Goal: Transaction & Acquisition: Subscribe to service/newsletter

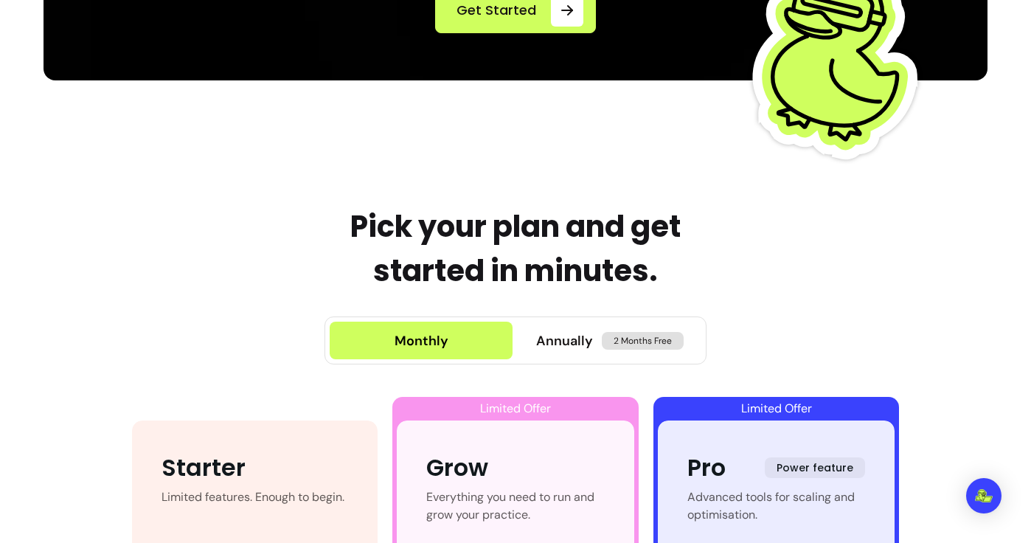
scroll to position [579, 0]
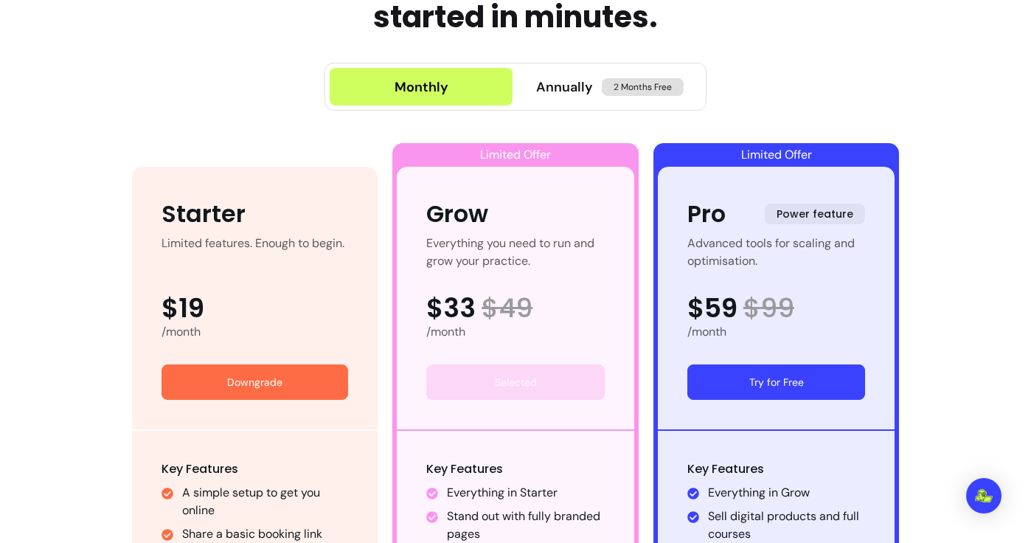
scroll to position [720, 0]
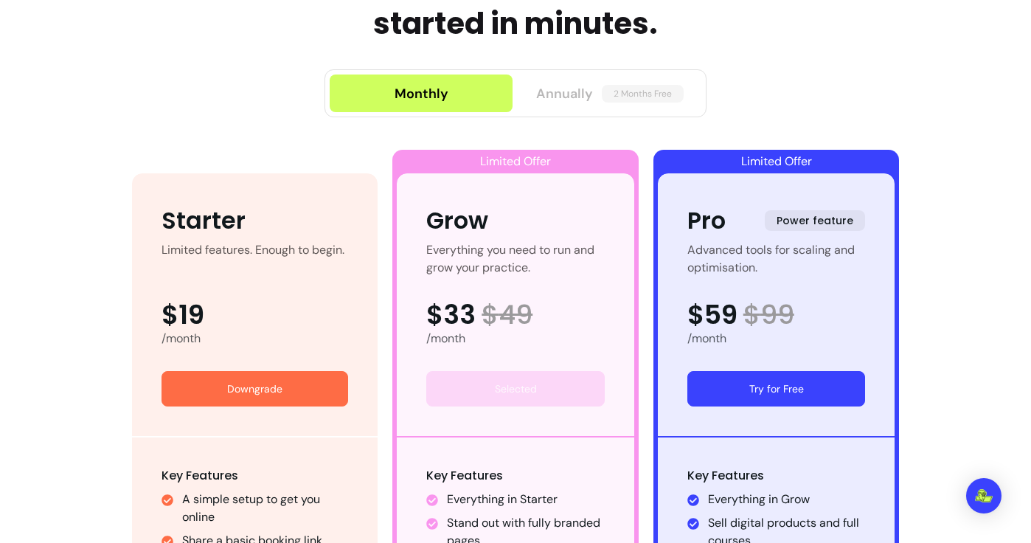
click at [620, 105] on button "Annually 2 Months Free" at bounding box center [610, 94] width 183 height 38
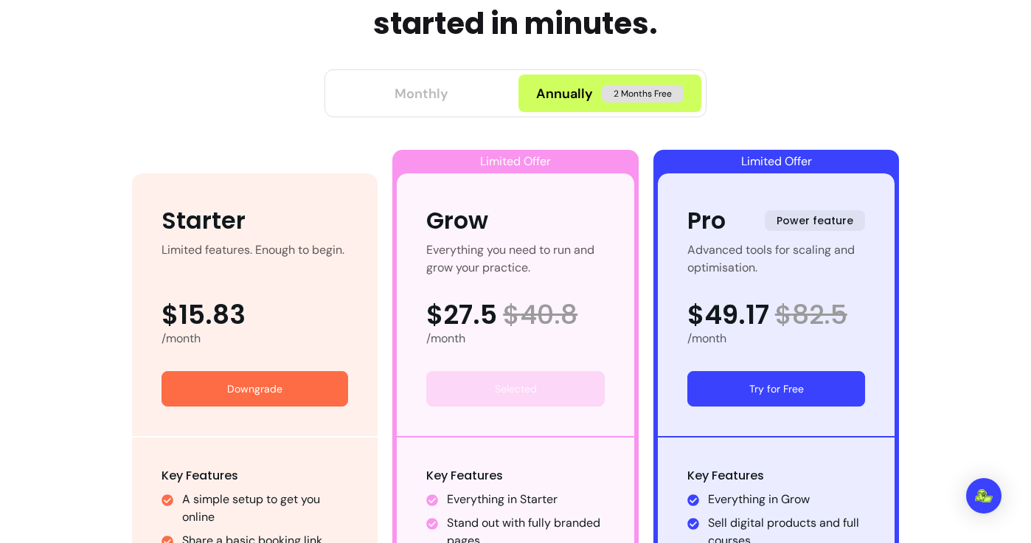
click at [458, 103] on button "Monthly" at bounding box center [421, 94] width 183 height 38
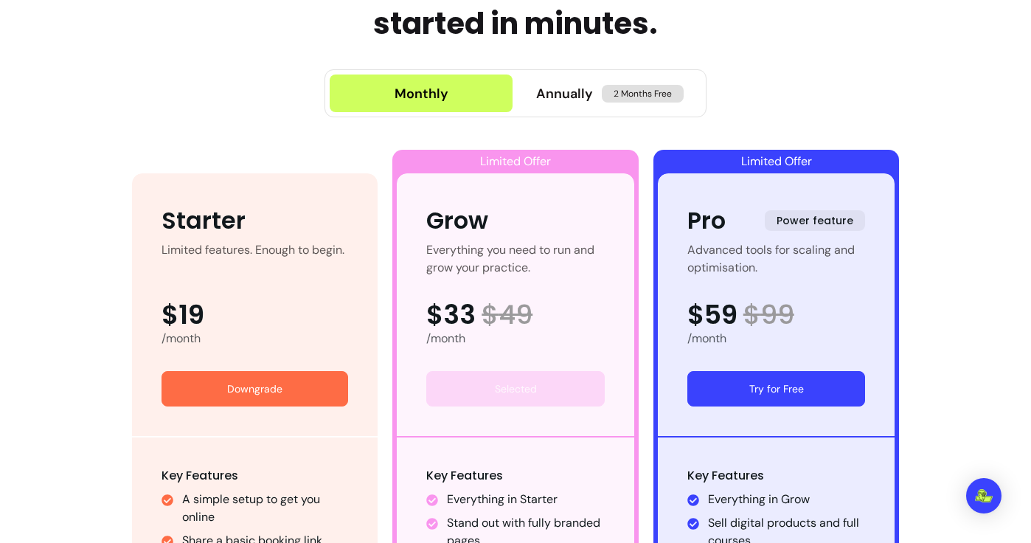
scroll to position [735, 0]
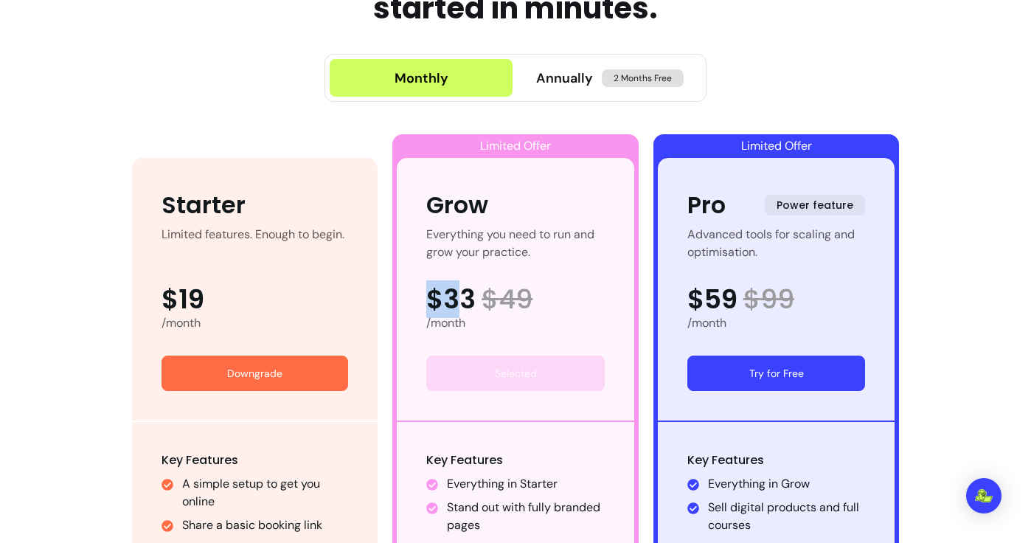
drag, startPoint x: 426, startPoint y: 300, endPoint x: 466, endPoint y: 300, distance: 39.8
click at [467, 300] on span "$33" at bounding box center [450, 300] width 49 height 30
drag, startPoint x: 487, startPoint y: 302, endPoint x: 426, endPoint y: 296, distance: 61.5
click at [424, 296] on div "Grow Everything you need to run and grow your practice. $33 $ 49 /month Selected" at bounding box center [516, 289] width 238 height 263
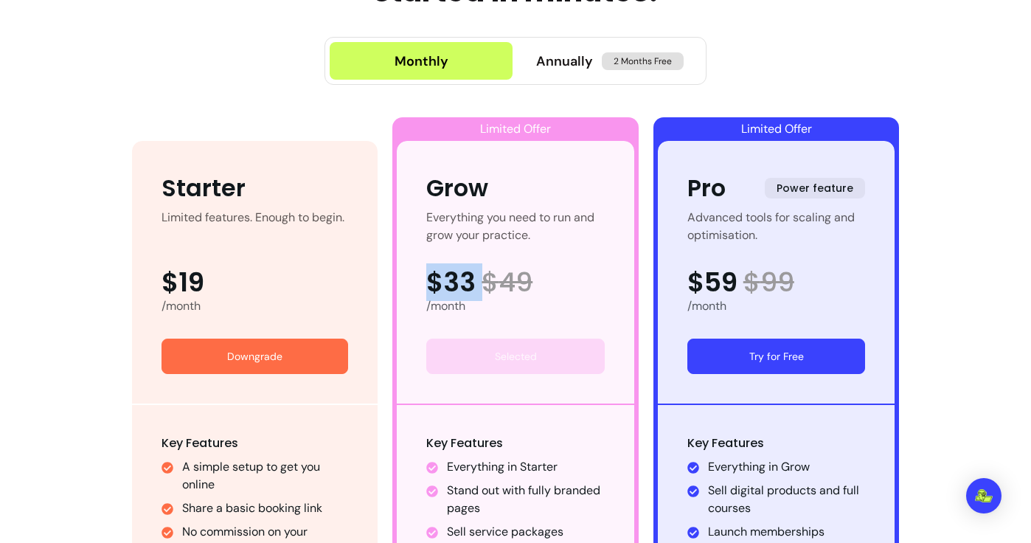
scroll to position [797, 0]
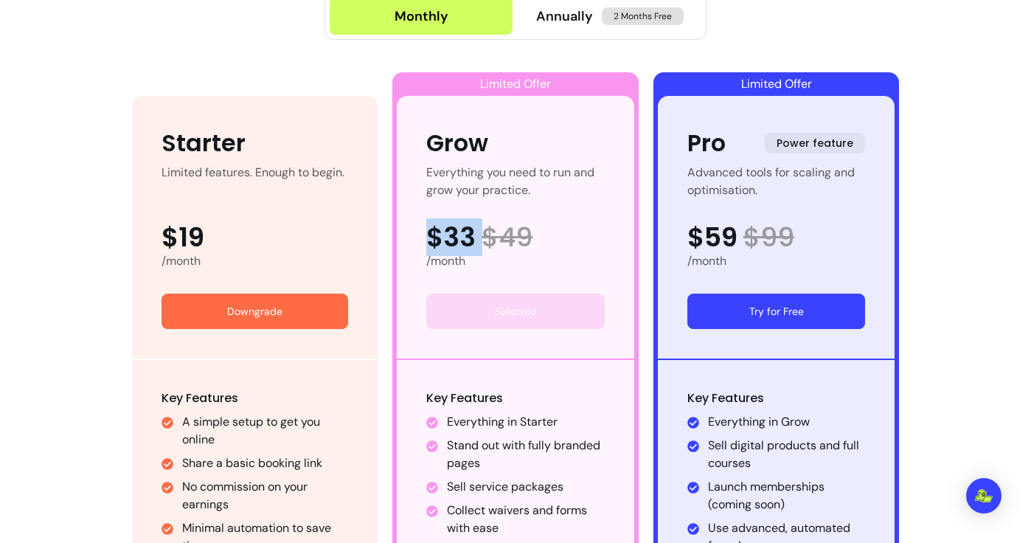
click at [517, 196] on div "Everything you need to run and grow your practice." at bounding box center [515, 181] width 179 height 35
drag, startPoint x: 429, startPoint y: 232, endPoint x: 482, endPoint y: 232, distance: 52.4
click at [482, 232] on div "$33 $ 49" at bounding box center [515, 238] width 179 height 30
click at [583, 225] on div "$33 $ 49" at bounding box center [515, 238] width 179 height 30
click at [335, 69] on div "Starter Limited features. Enough to begin. $19 /month Downgrade Key Features A …" at bounding box center [516, 424] width 774 height 723
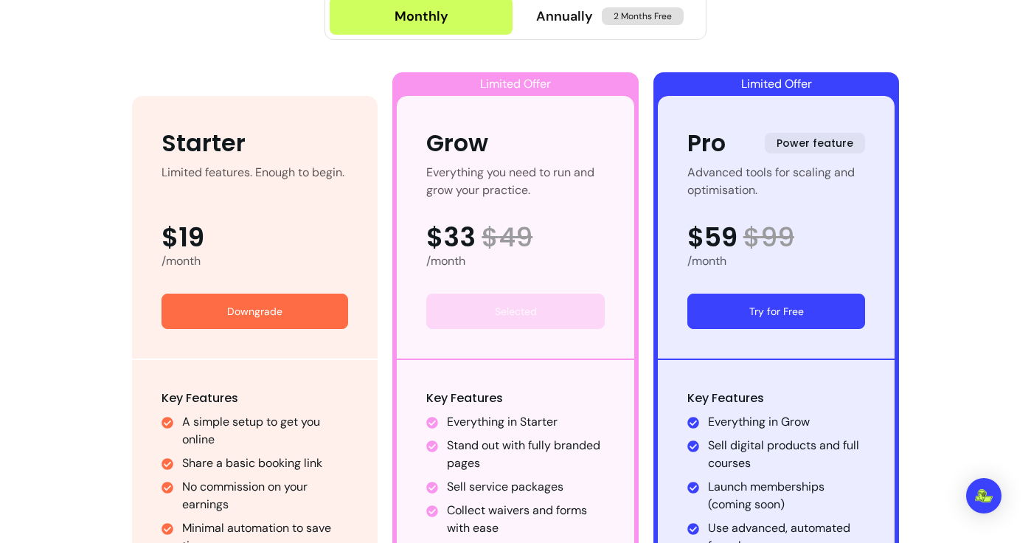
click at [547, 58] on div "Monthly Annually 2 Months Free" at bounding box center [516, 15] width 382 height 95
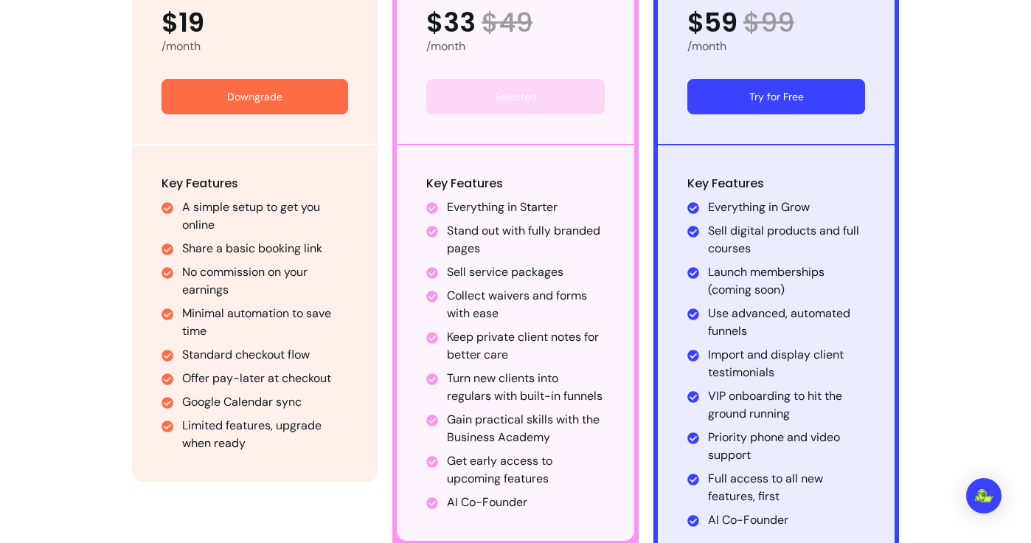
scroll to position [628, 0]
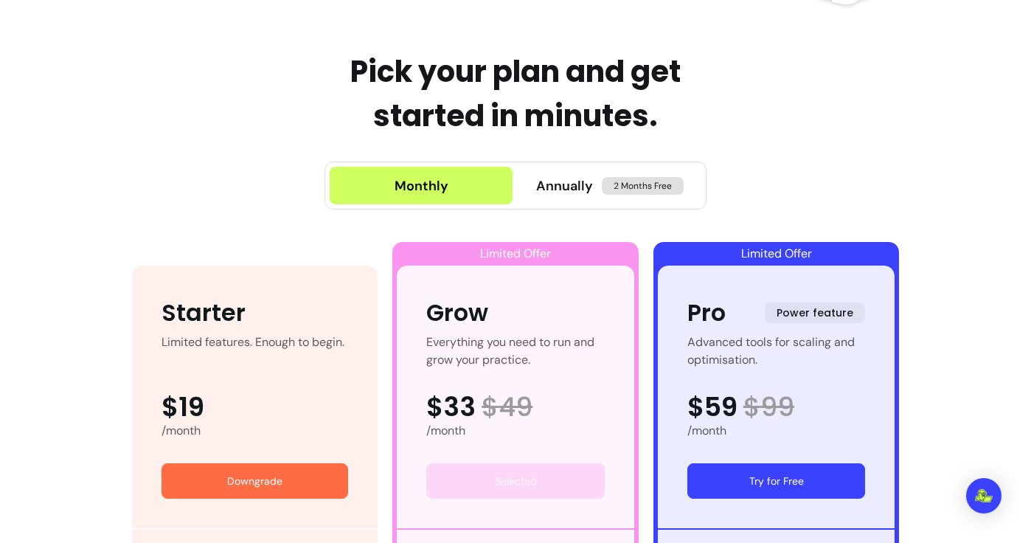
click at [316, 139] on div "Pick your plan and get started in minutes. Monthly Annually 2 Months Free Start…" at bounding box center [516, 502] width 774 height 907
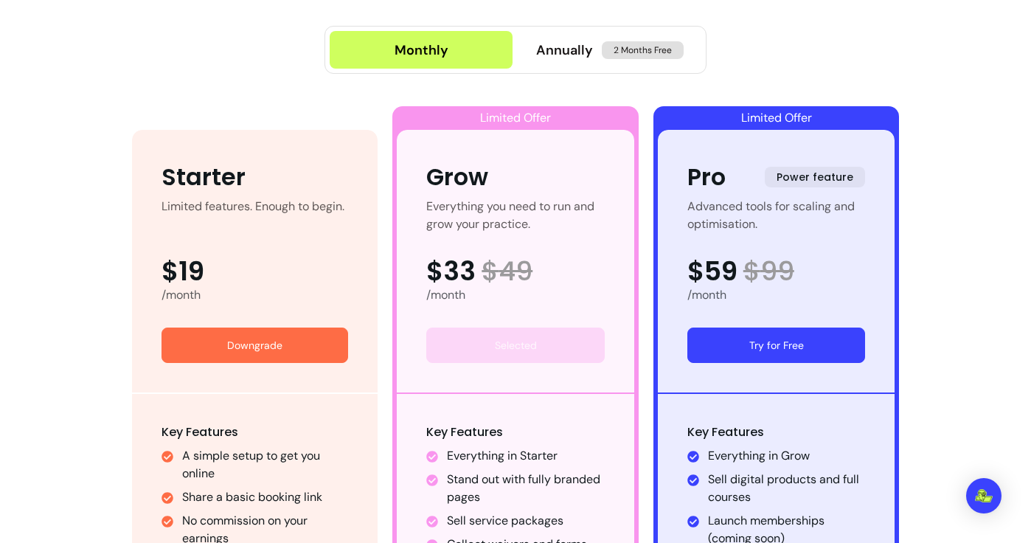
scroll to position [763, 0]
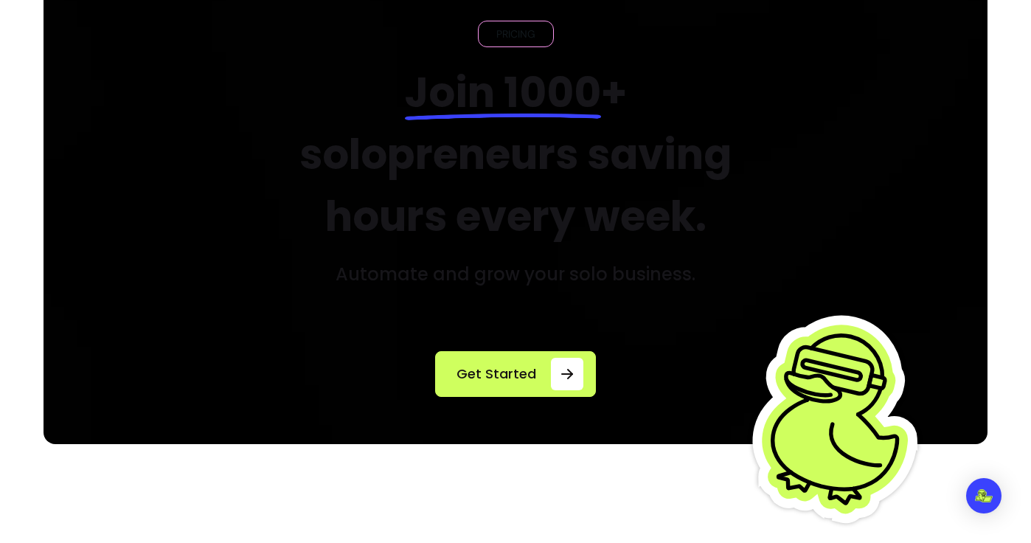
scroll to position [0, 0]
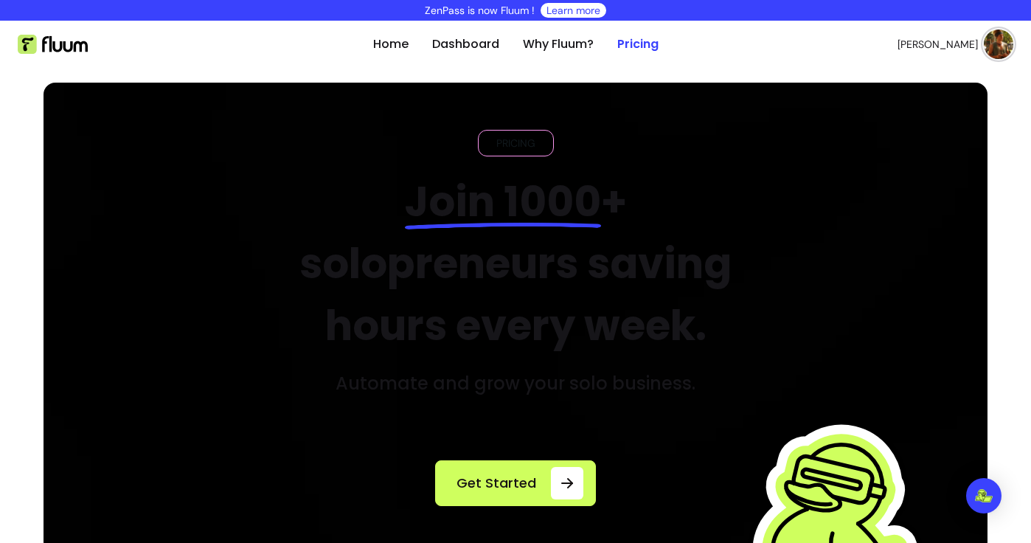
click at [1016, 36] on header "Home Dashboard Why Fluum? Pricing Eden M. open navigation menu" at bounding box center [515, 44] width 1031 height 47
click at [1002, 44] on img at bounding box center [999, 45] width 30 height 30
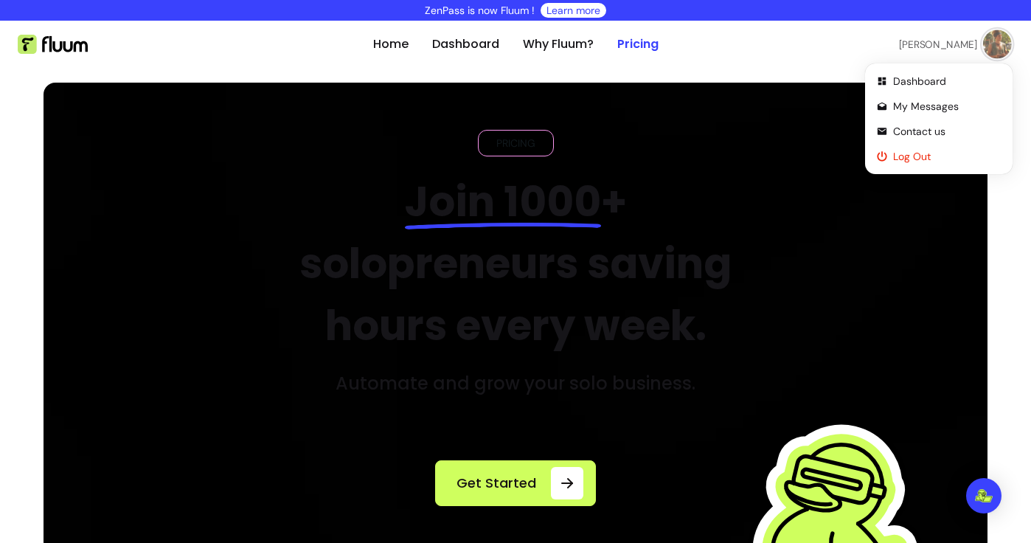
click at [950, 156] on span "Log Out" at bounding box center [947, 156] width 108 height 15
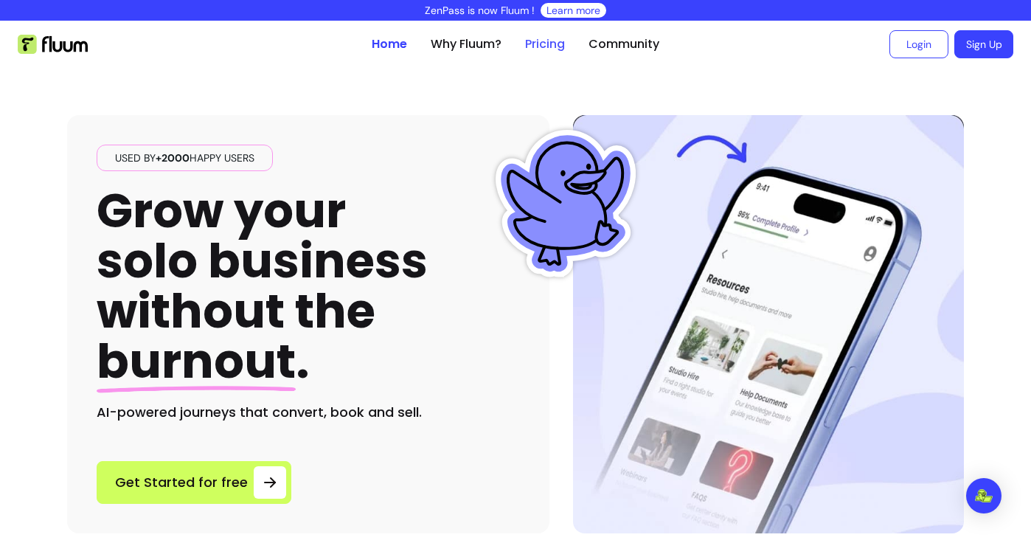
click at [542, 41] on link "Pricing" at bounding box center [545, 44] width 40 height 18
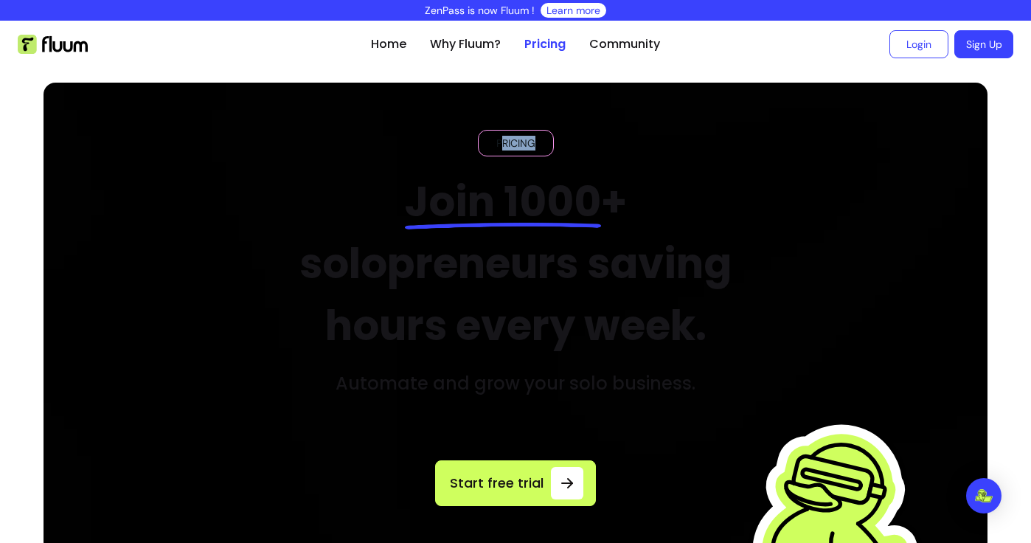
drag, startPoint x: 499, startPoint y: 139, endPoint x: 541, endPoint y: 140, distance: 42.1
click at [541, 140] on div "PRICING" at bounding box center [516, 143] width 76 height 27
click at [561, 263] on h2 "Join 1000 + solopreneurs saving hours every week." at bounding box center [515, 264] width 499 height 186
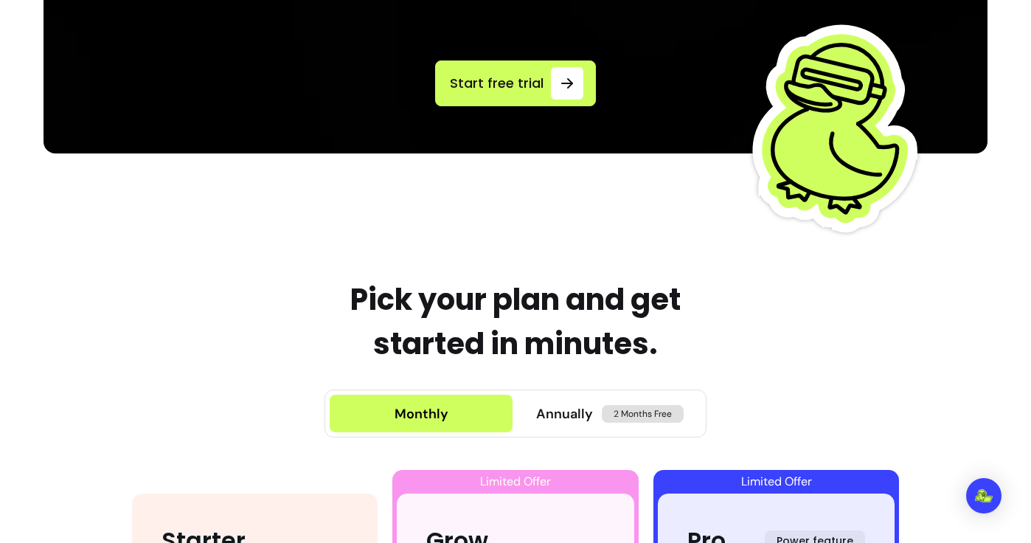
scroll to position [277, 0]
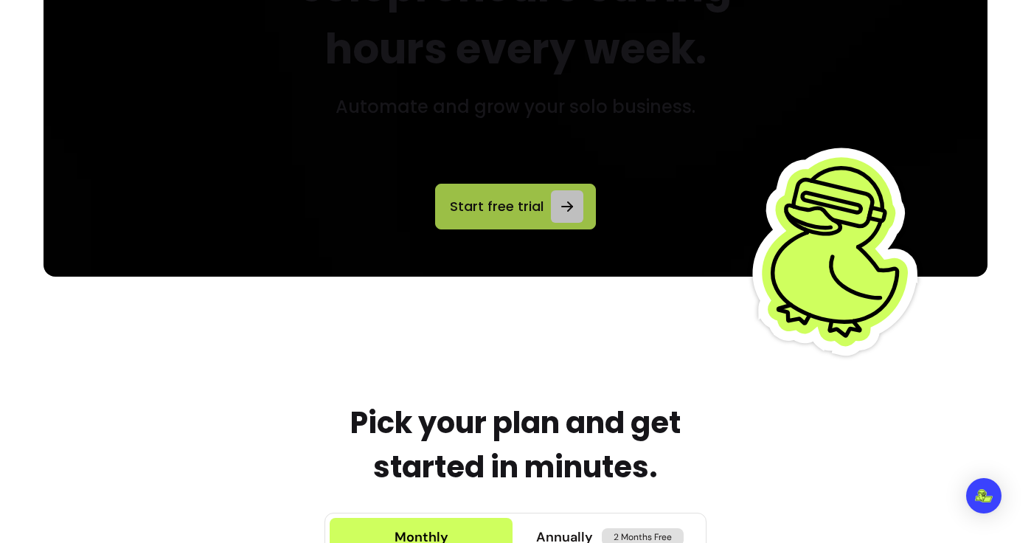
click at [570, 207] on icon at bounding box center [567, 207] width 10 height 0
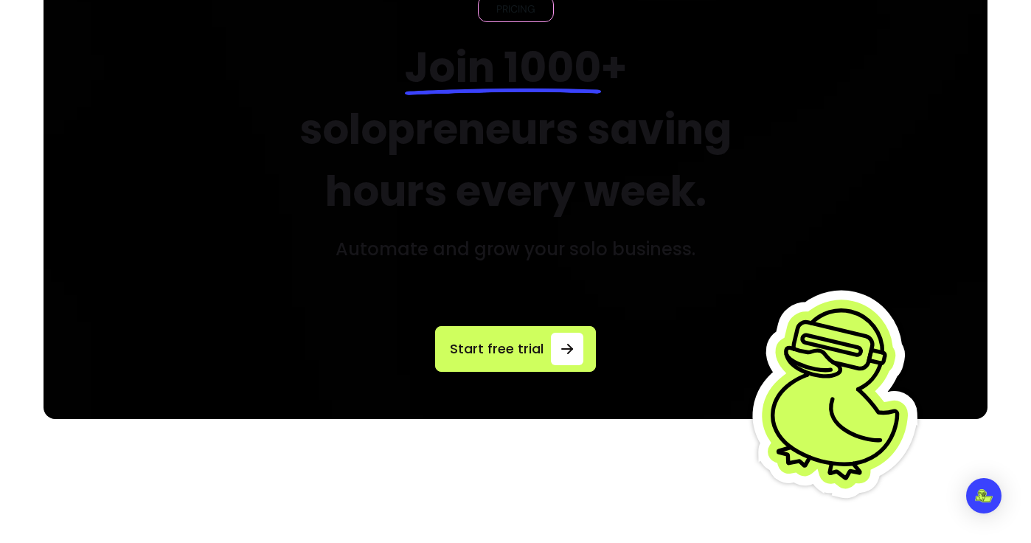
scroll to position [135, 0]
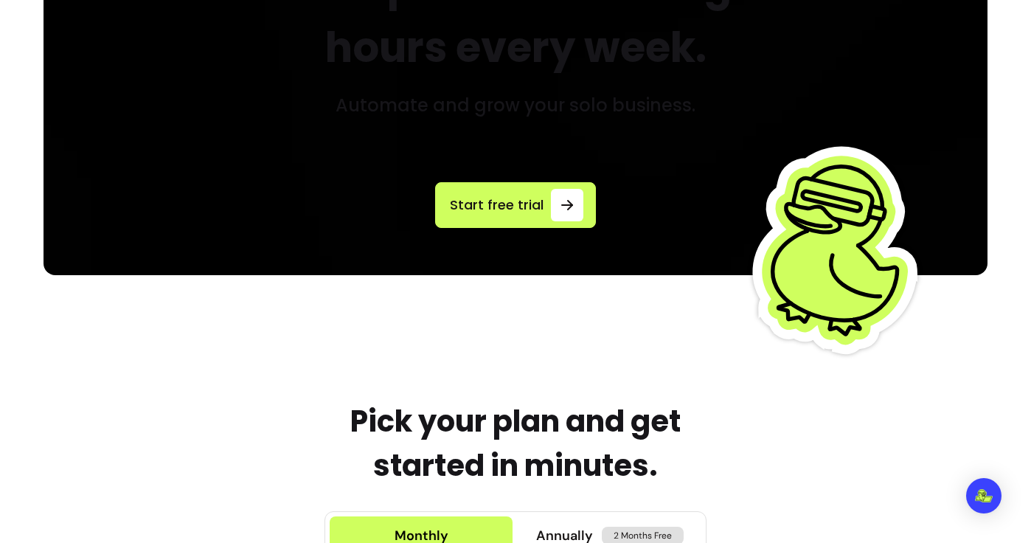
scroll to position [279, 0]
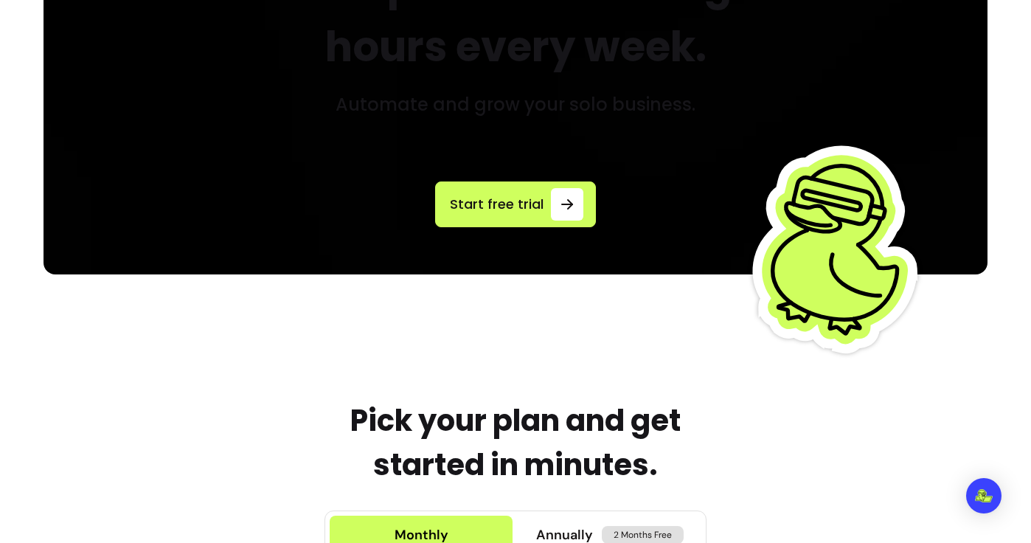
click at [465, 418] on h2 "Pick your plan and get started in minutes." at bounding box center [515, 442] width 415 height 89
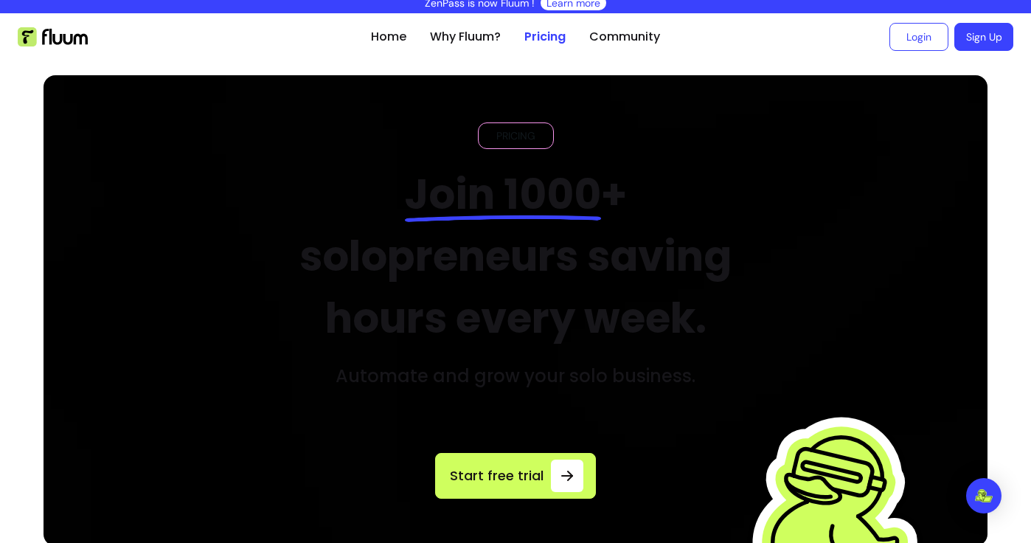
scroll to position [0, 0]
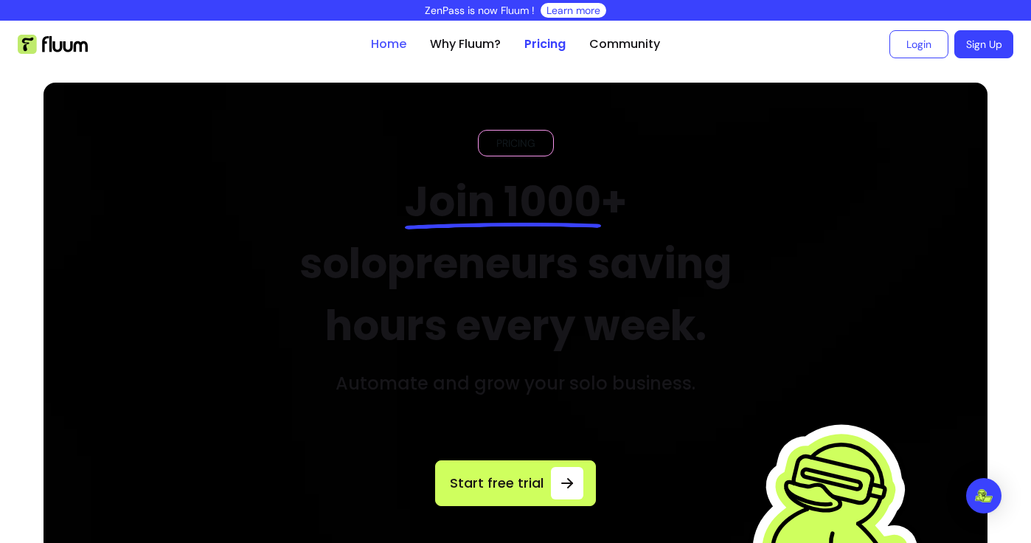
click at [394, 43] on link "Home" at bounding box center [388, 44] width 35 height 18
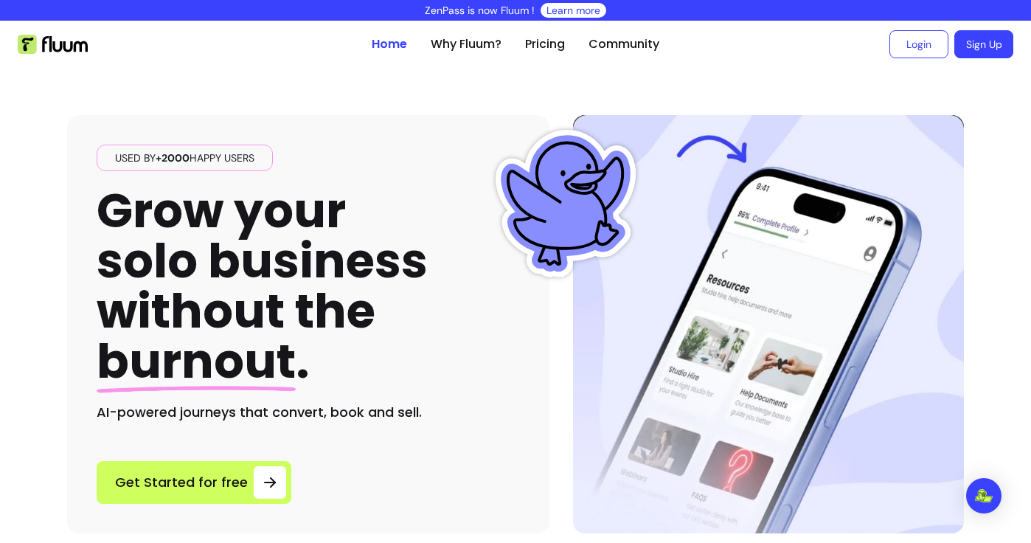
click at [376, 159] on div "Used by +2000 happy users Grow your solo business without the burnout . AI-powe…" at bounding box center [308, 284] width 423 height 278
click at [541, 46] on link "Pricing" at bounding box center [545, 44] width 40 height 18
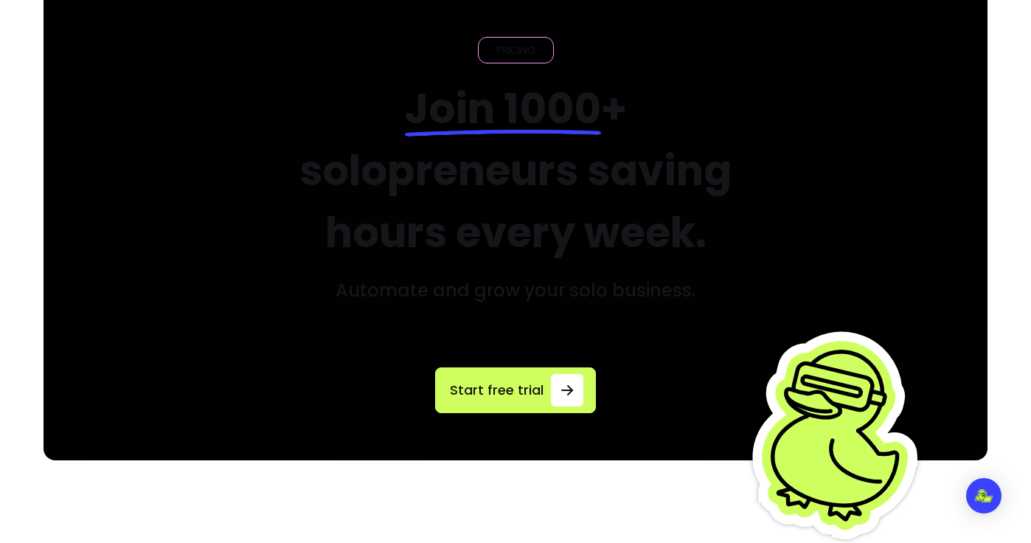
scroll to position [117, 0]
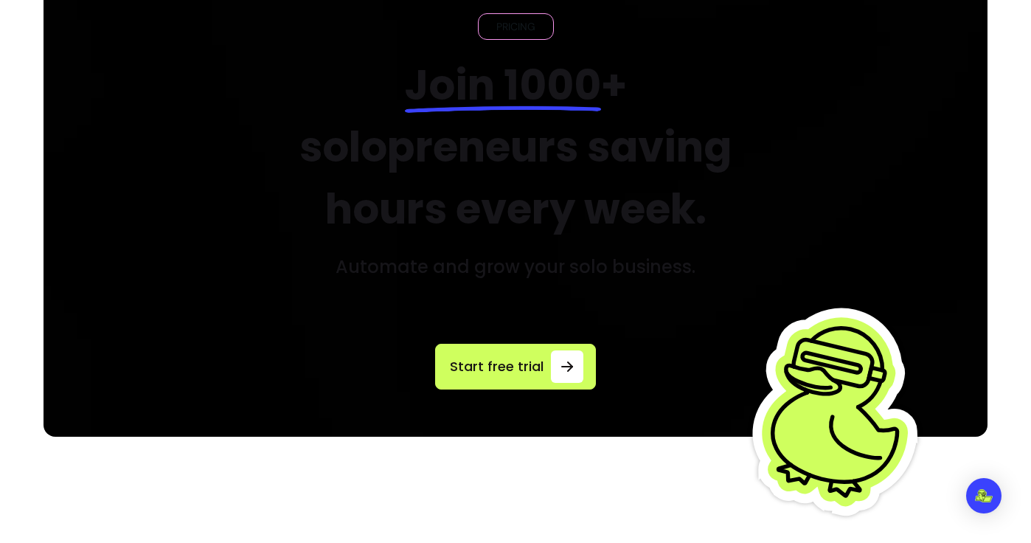
click at [454, 191] on h2 "Join 1000 + solopreneurs saving hours every week." at bounding box center [515, 148] width 499 height 186
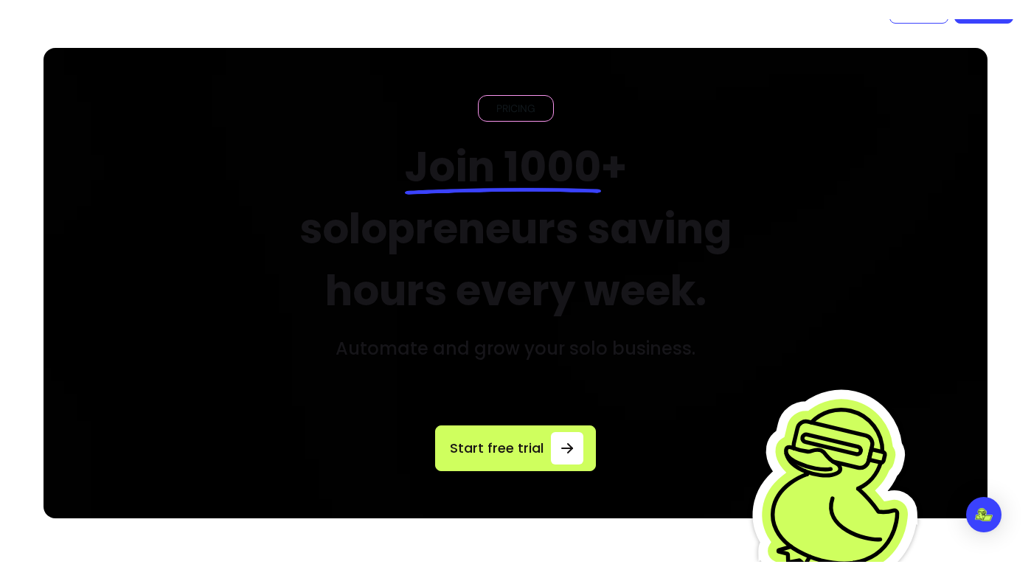
scroll to position [0, 0]
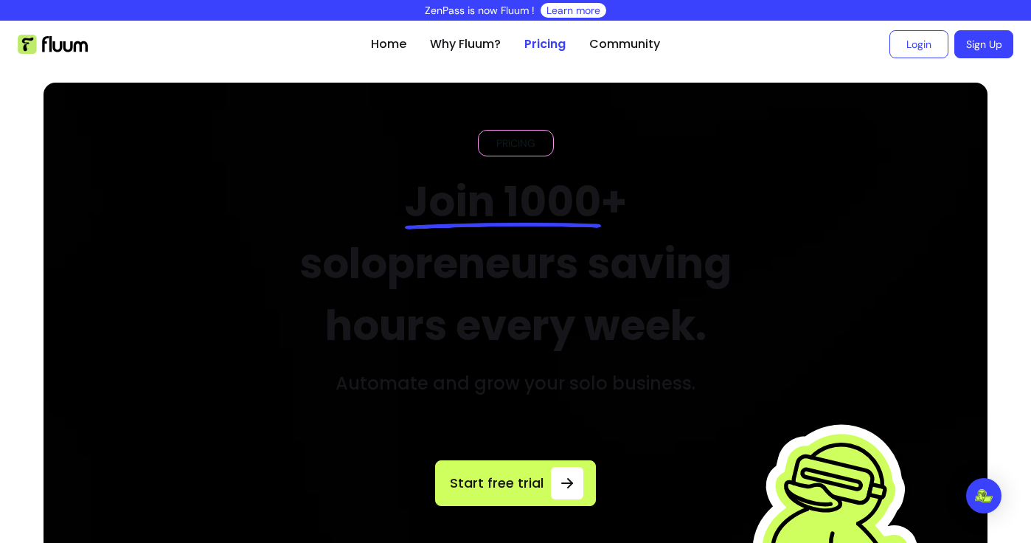
click at [507, 109] on img at bounding box center [516, 318] width 944 height 471
